Goal: Task Accomplishment & Management: Use online tool/utility

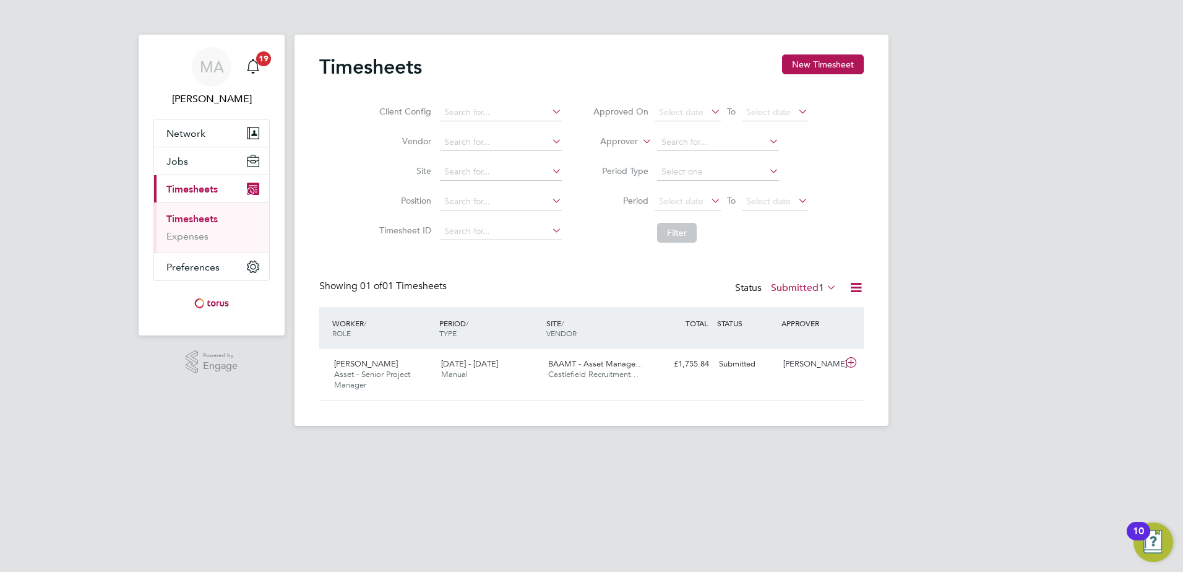
scroll to position [32, 108]
click at [831, 64] on button "New Timesheet" at bounding box center [823, 64] width 82 height 20
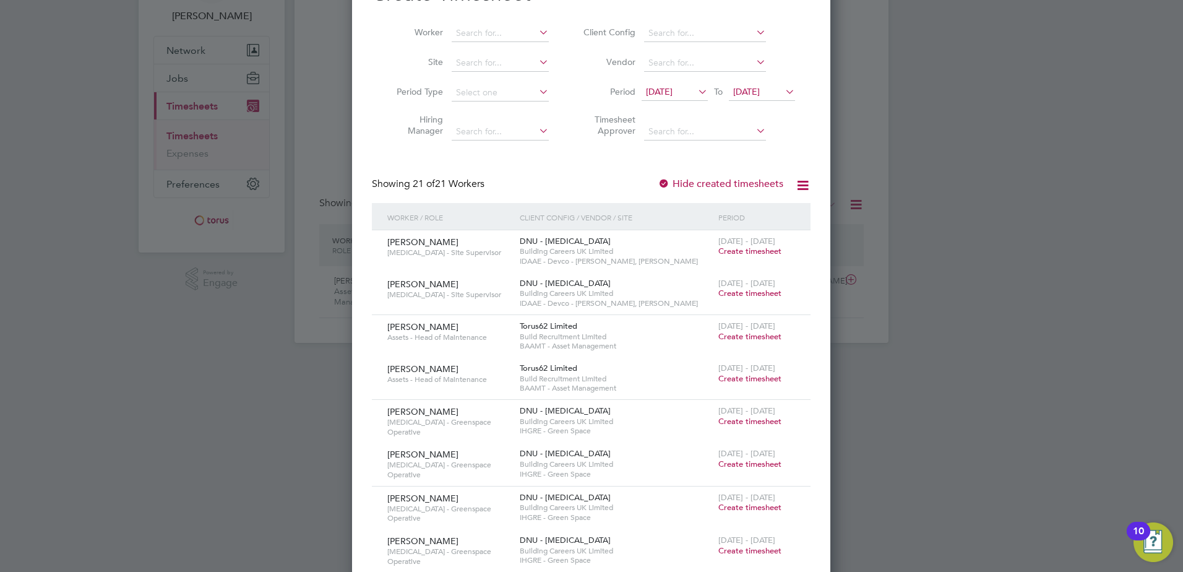
scroll to position [0, 0]
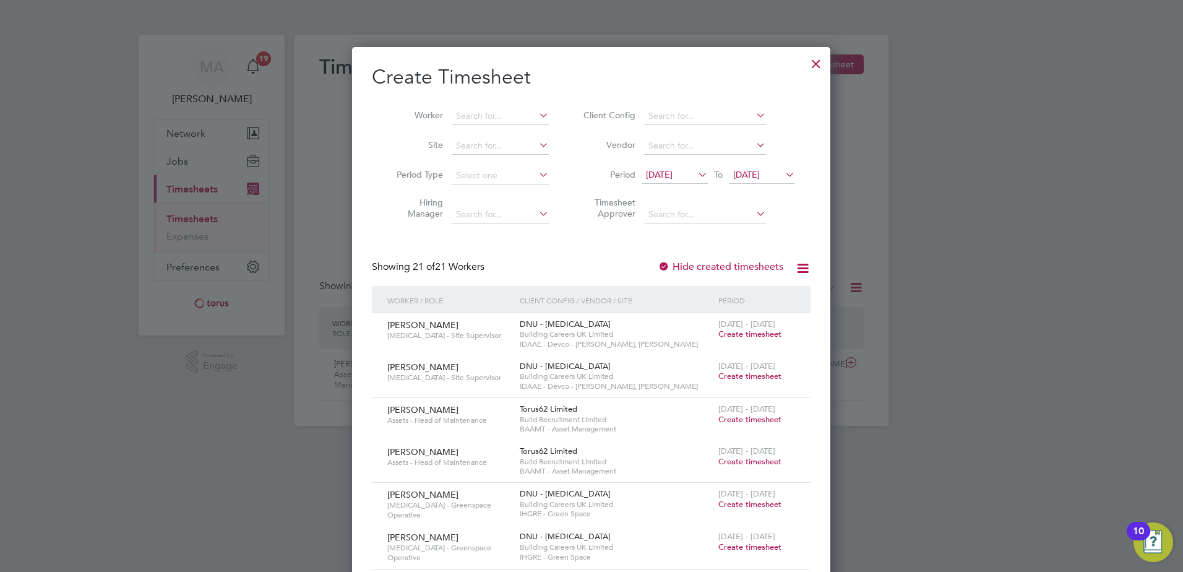
click at [815, 61] on div at bounding box center [816, 60] width 22 height 22
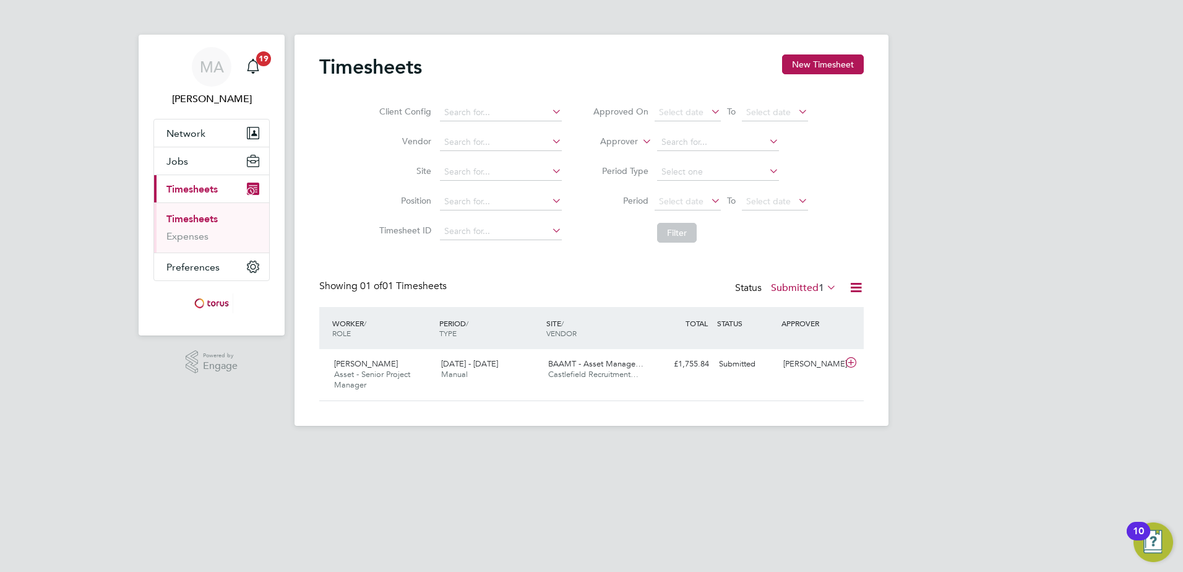
scroll to position [32, 108]
click at [208, 191] on span "Timesheets" at bounding box center [191, 189] width 51 height 12
click at [498, 367] on span "[DATE] - [DATE]" at bounding box center [469, 363] width 57 height 11
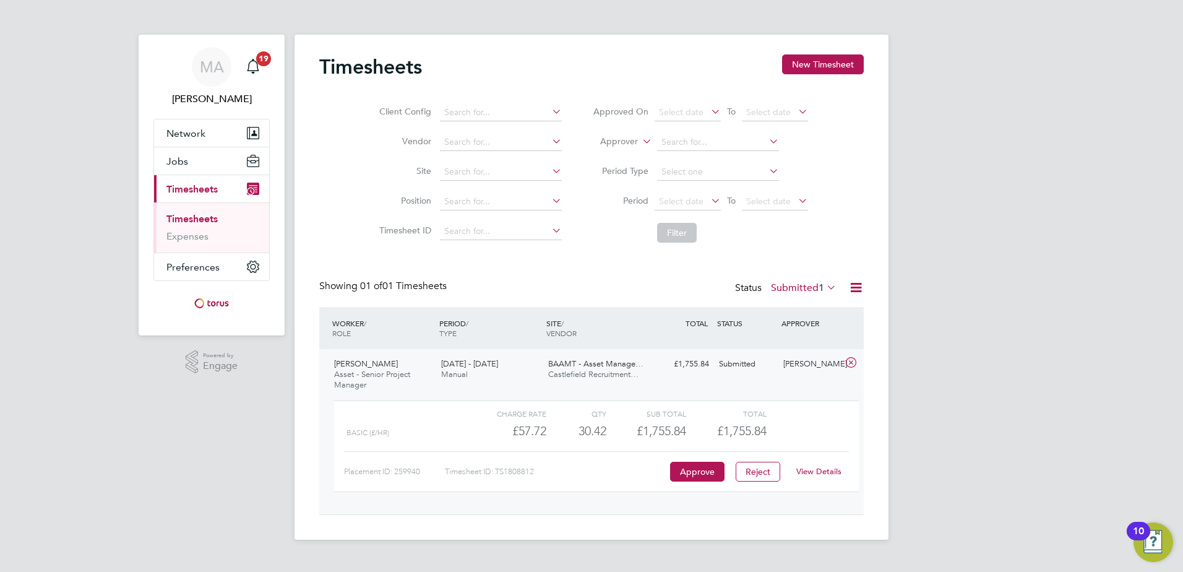
click at [587, 366] on span "BAAMT - Asset Manage…" at bounding box center [595, 363] width 95 height 11
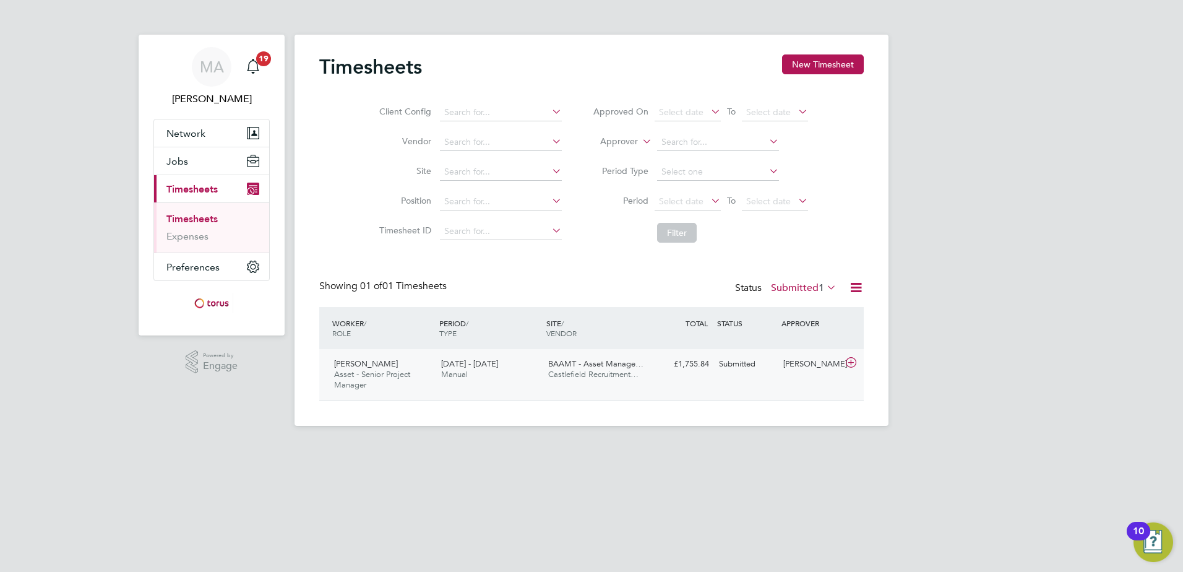
click at [368, 366] on span "[PERSON_NAME]" at bounding box center [366, 363] width 64 height 11
click at [367, 371] on span "Asset - Senior Project Manager" at bounding box center [372, 379] width 76 height 21
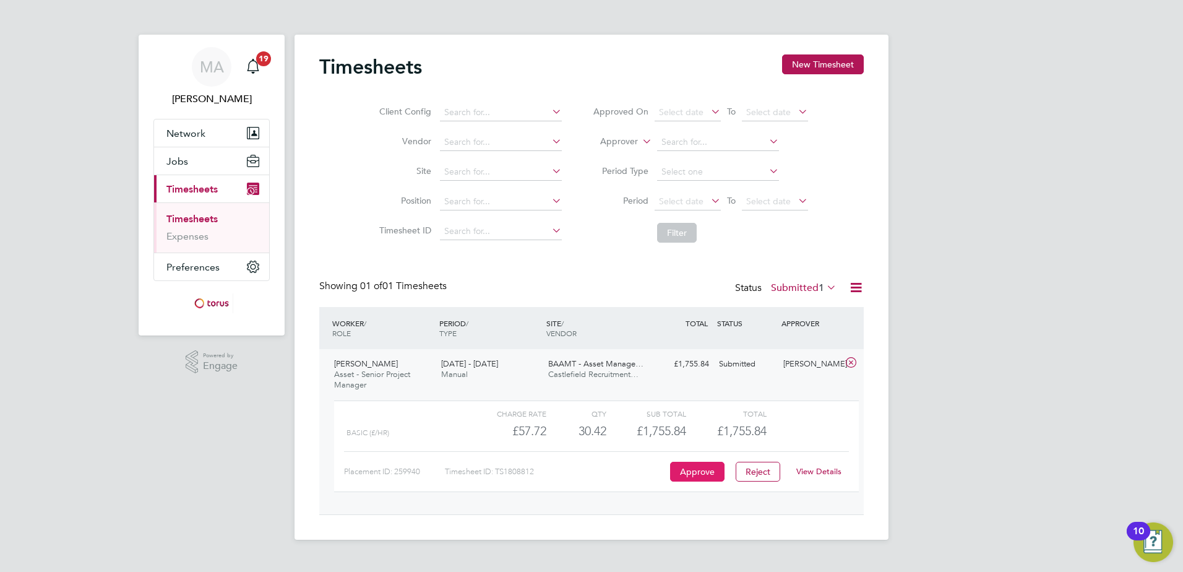
click at [683, 469] on button "Approve" at bounding box center [697, 471] width 54 height 20
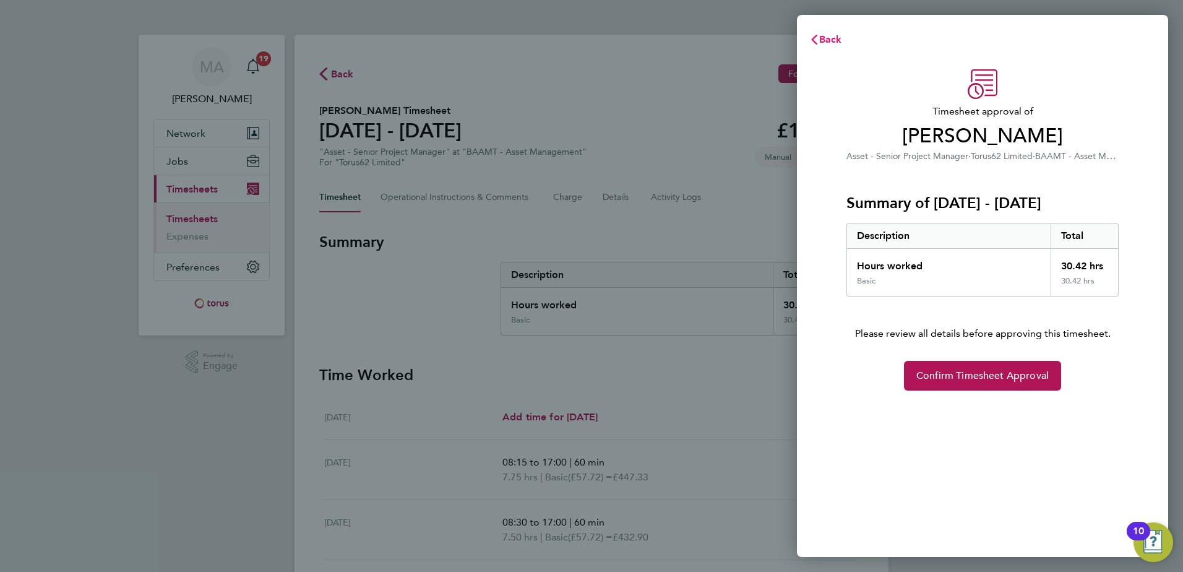
click at [833, 38] on span "Back" at bounding box center [830, 39] width 23 height 12
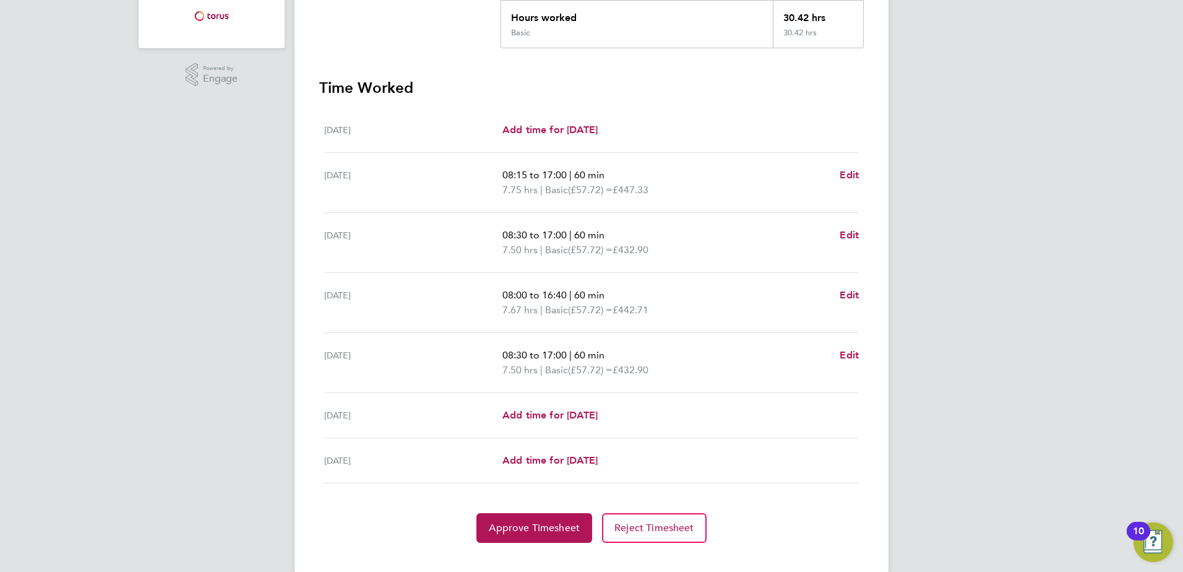
scroll to position [307, 0]
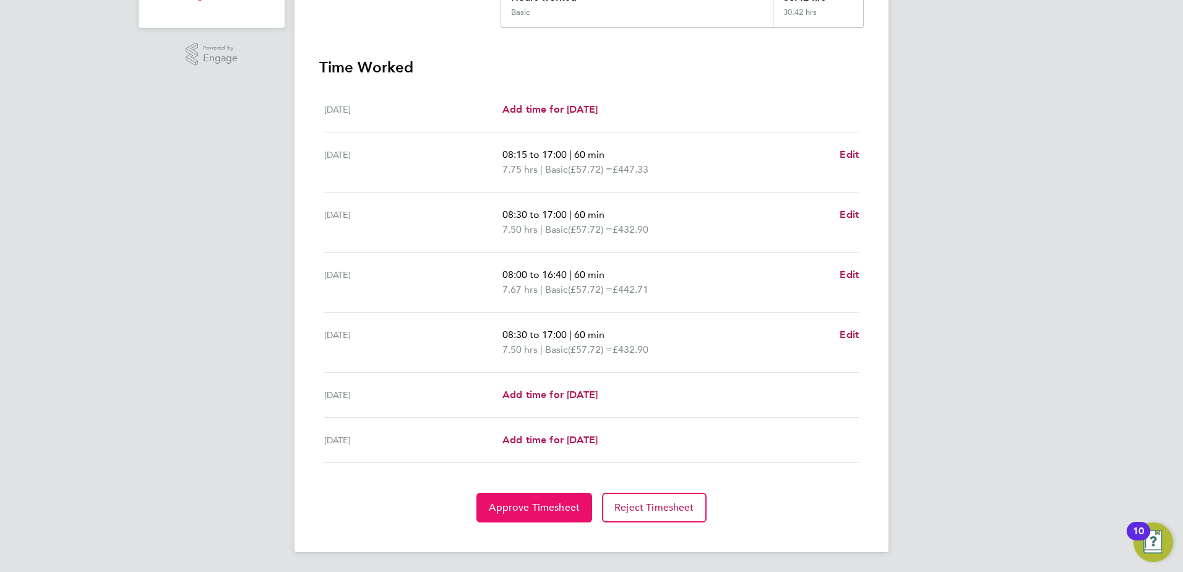
click at [532, 507] on span "Approve Timesheet" at bounding box center [534, 507] width 91 height 12
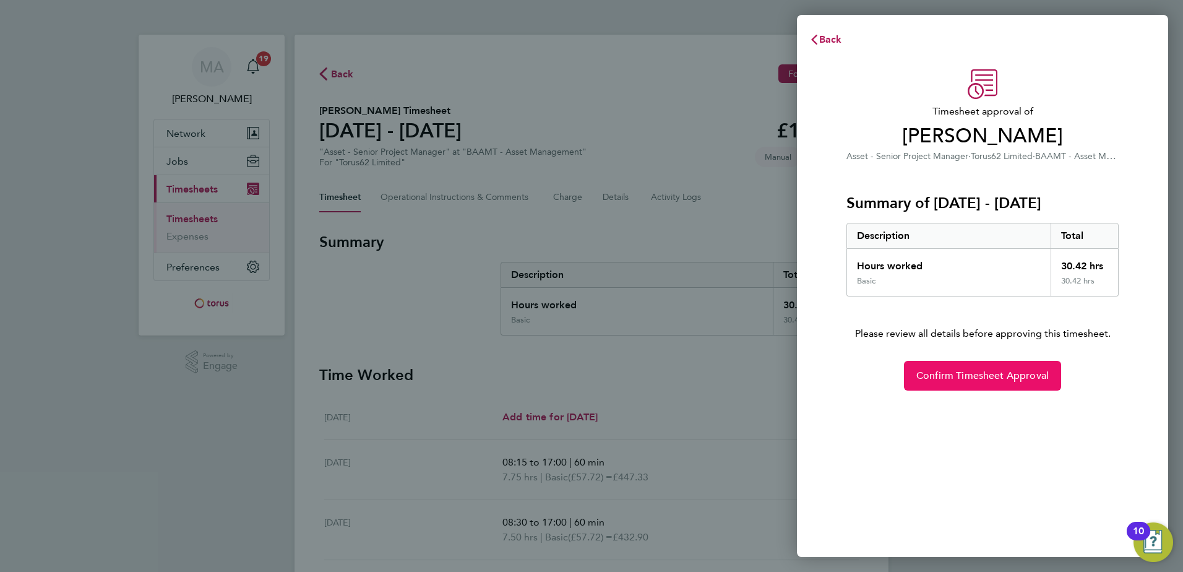
click at [959, 370] on span "Confirm Timesheet Approval" at bounding box center [982, 375] width 132 height 12
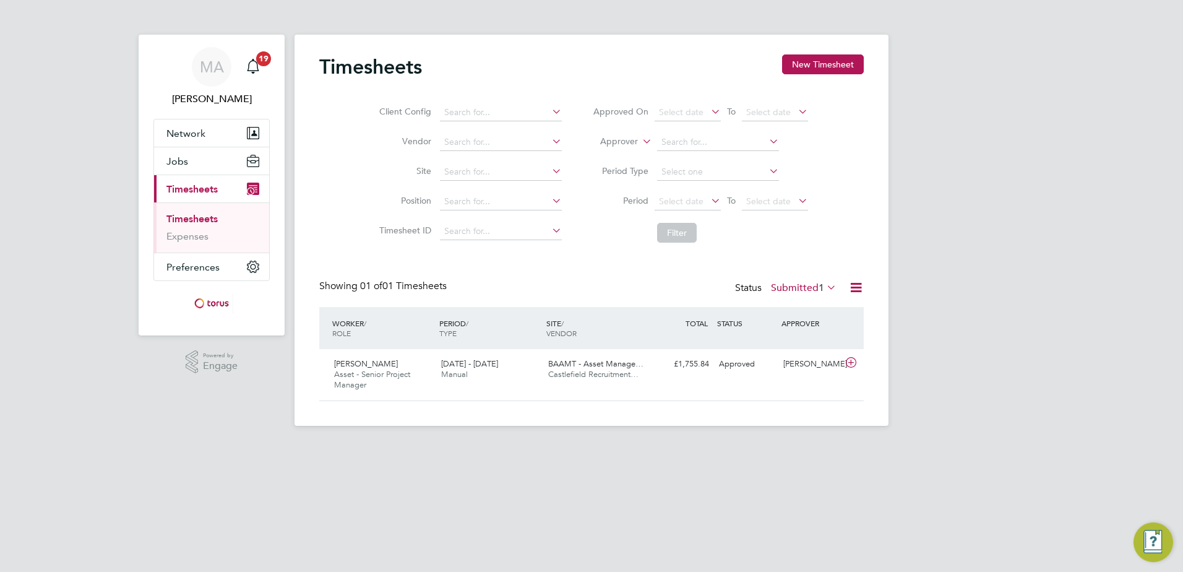
scroll to position [32, 108]
